Goal: Find specific page/section: Find specific page/section

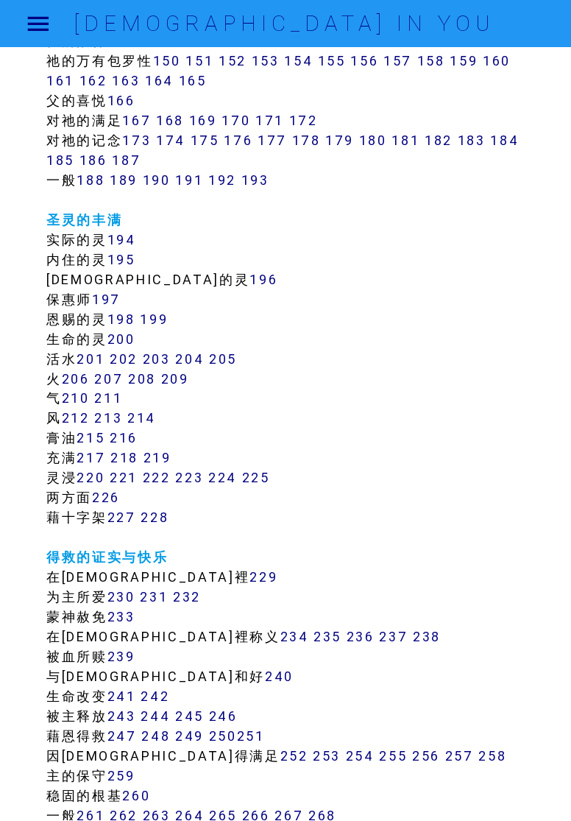
scroll to position [1197, 0]
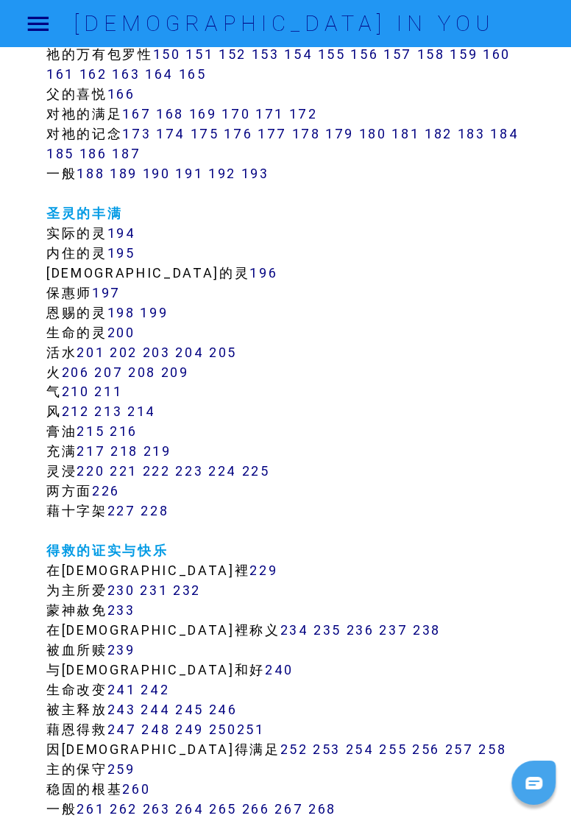
click at [537, 777] on div at bounding box center [534, 783] width 44 height 44
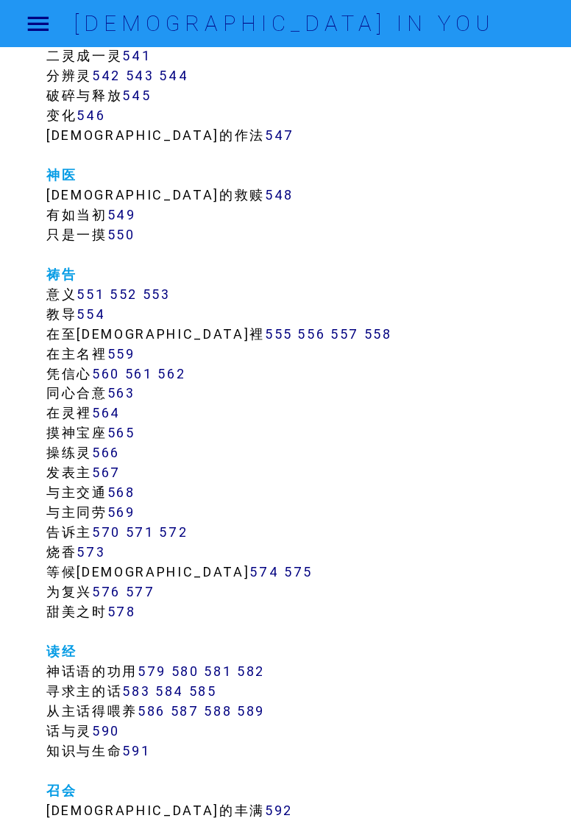
scroll to position [5133, 0]
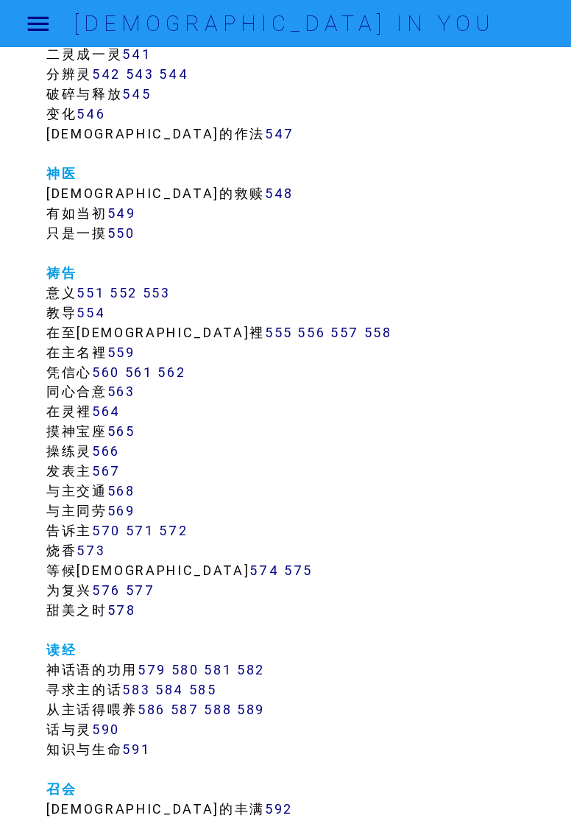
click at [127, 493] on link "568" at bounding box center [121, 491] width 28 height 17
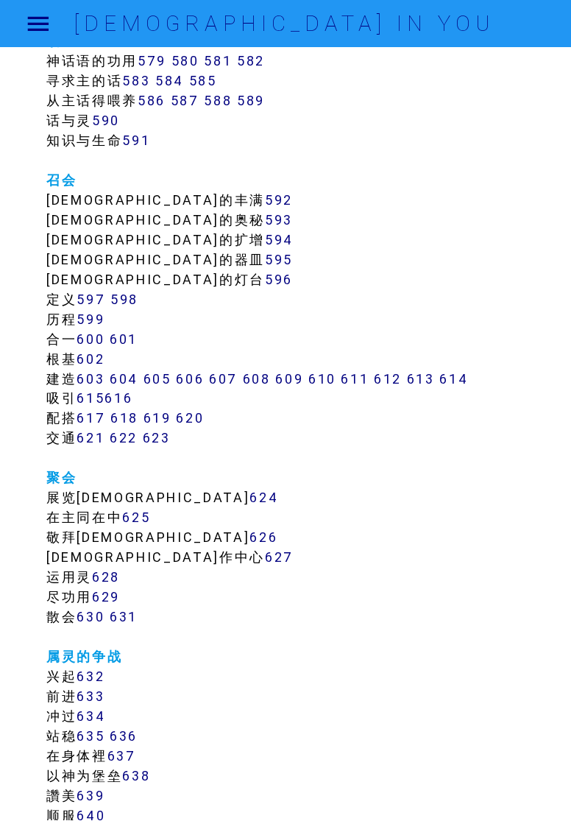
scroll to position [5740, 0]
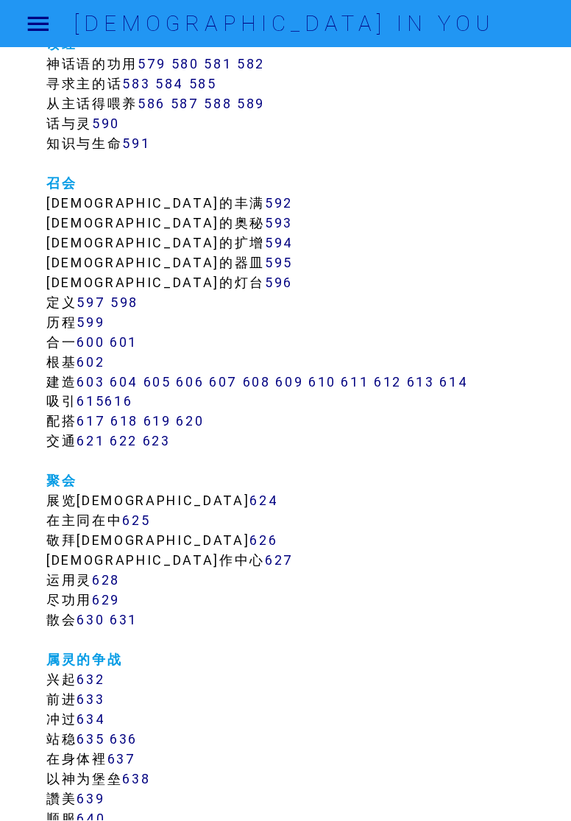
click at [84, 384] on link "603" at bounding box center [91, 381] width 28 height 17
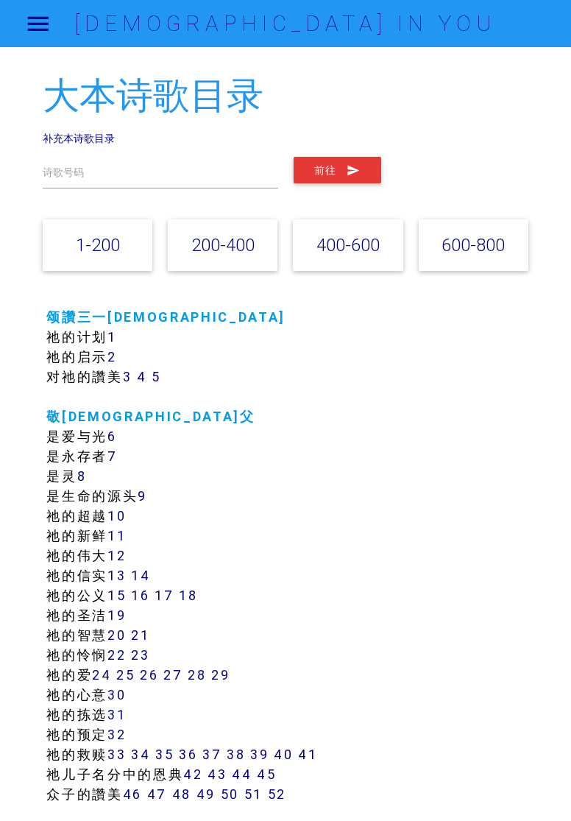
scroll to position [5740, 0]
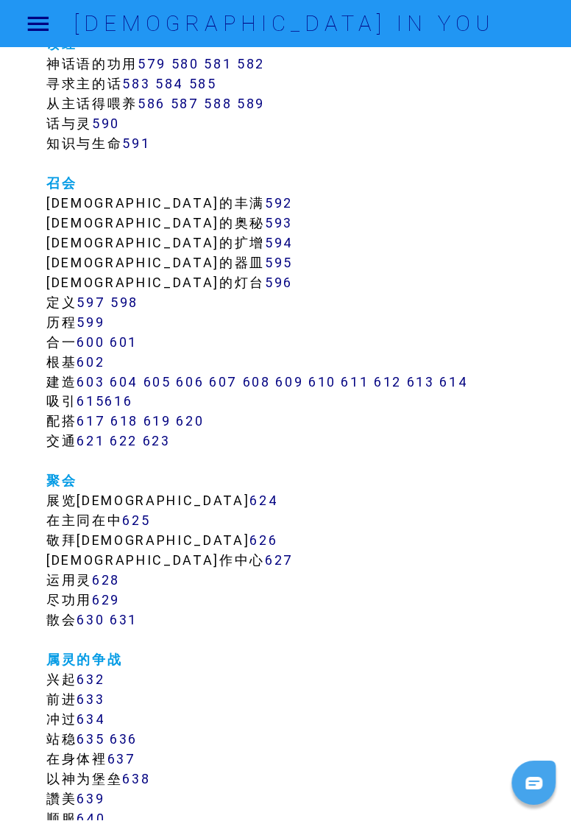
click at [90, 383] on link "603" at bounding box center [91, 381] width 28 height 17
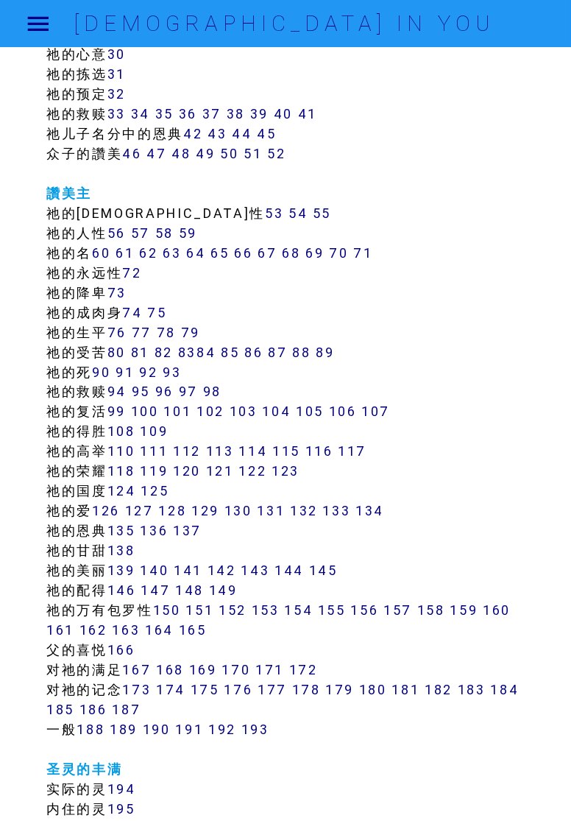
scroll to position [619, 0]
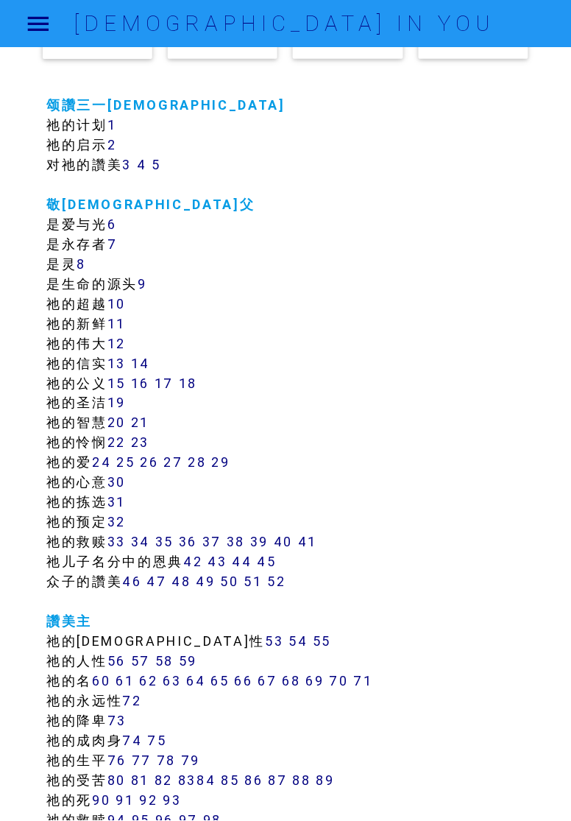
scroll to position [208, 0]
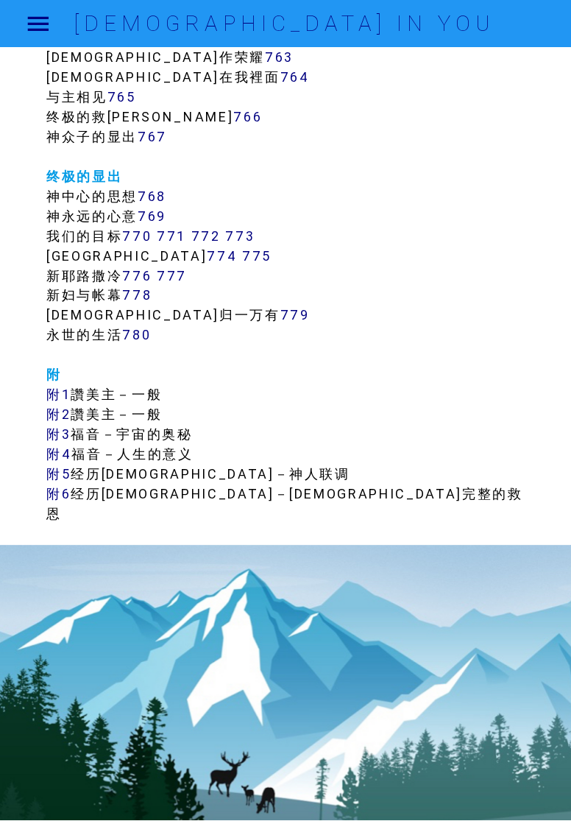
scroll to position [7973, 0]
click at [52, 476] on link "附5" at bounding box center [58, 474] width 24 height 17
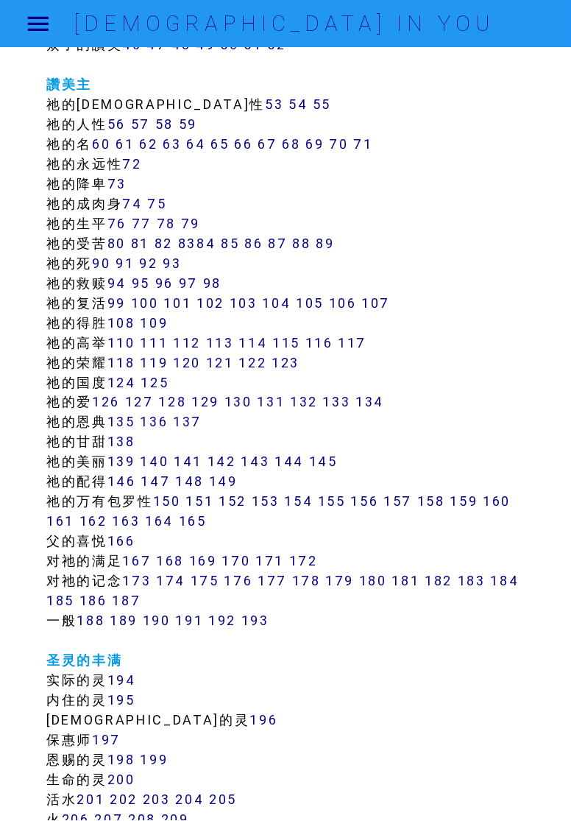
scroll to position [750, 0]
click at [385, 396] on link "134" at bounding box center [370, 401] width 29 height 17
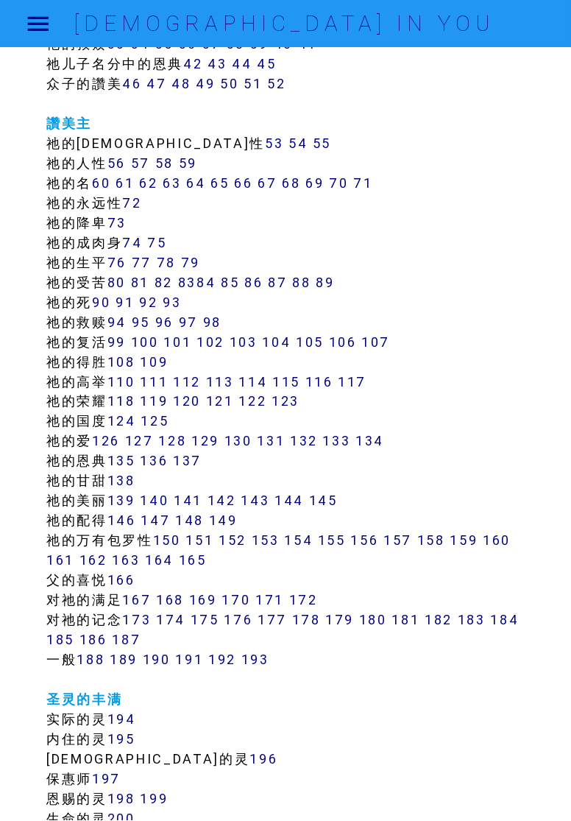
scroll to position [710, 0]
click at [107, 443] on link "126" at bounding box center [106, 441] width 28 height 17
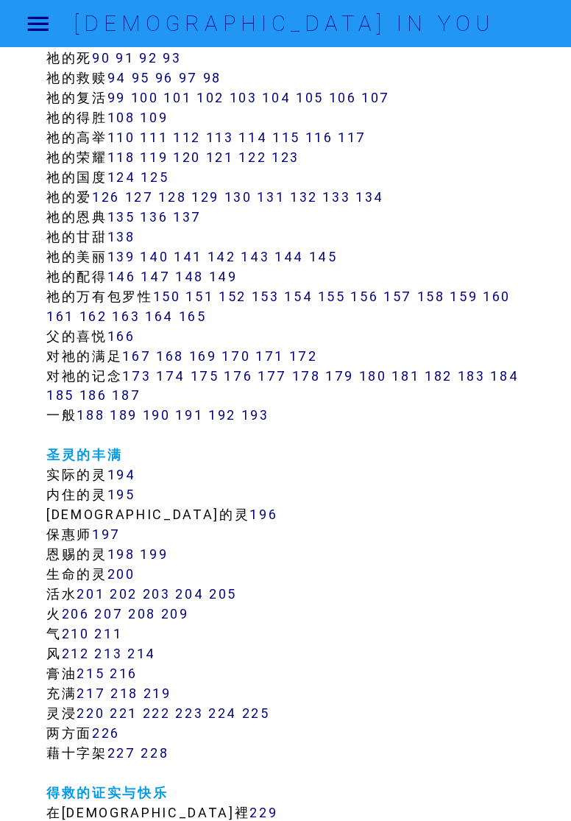
scroll to position [956, 0]
